Goal: Information Seeking & Learning: Learn about a topic

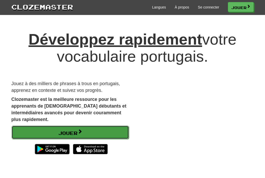
click at [82, 125] on link "Jouer" at bounding box center [70, 131] width 117 height 13
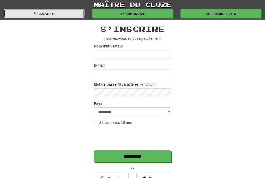
click at [59, 15] on link "Langues" at bounding box center [44, 13] width 81 height 9
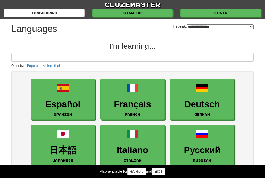
select select "*******"
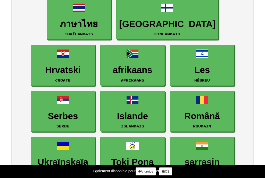
scroll to position [406, 0]
